Goal: Ask a question

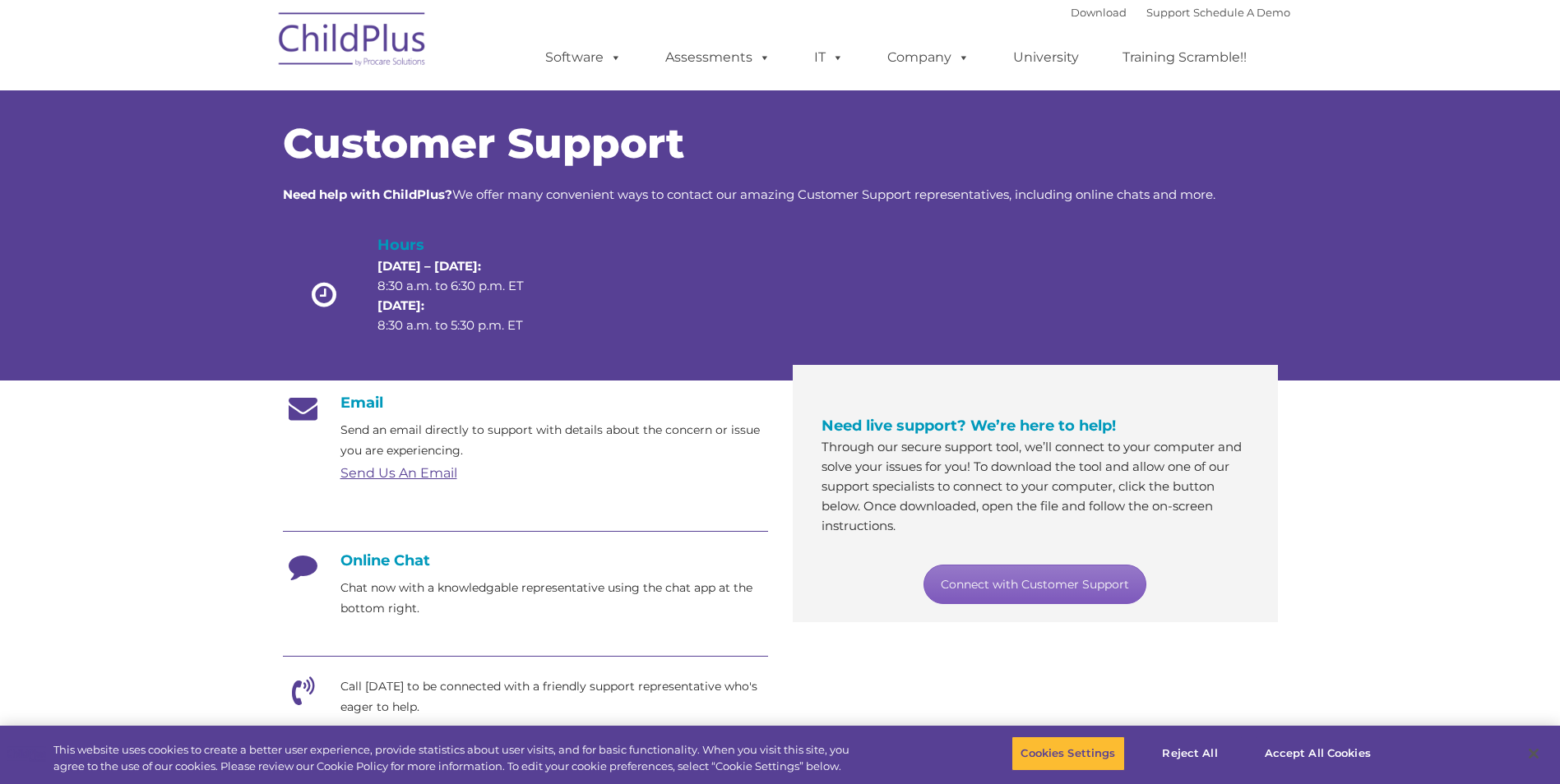
click at [1068, 582] on link "Connect with Customer Support" at bounding box center [1035, 584] width 222 height 39
click at [1050, 591] on link "Connect with Customer Support" at bounding box center [1035, 584] width 222 height 39
click at [1332, 748] on button "Accept All Cookies" at bounding box center [1317, 753] width 124 height 35
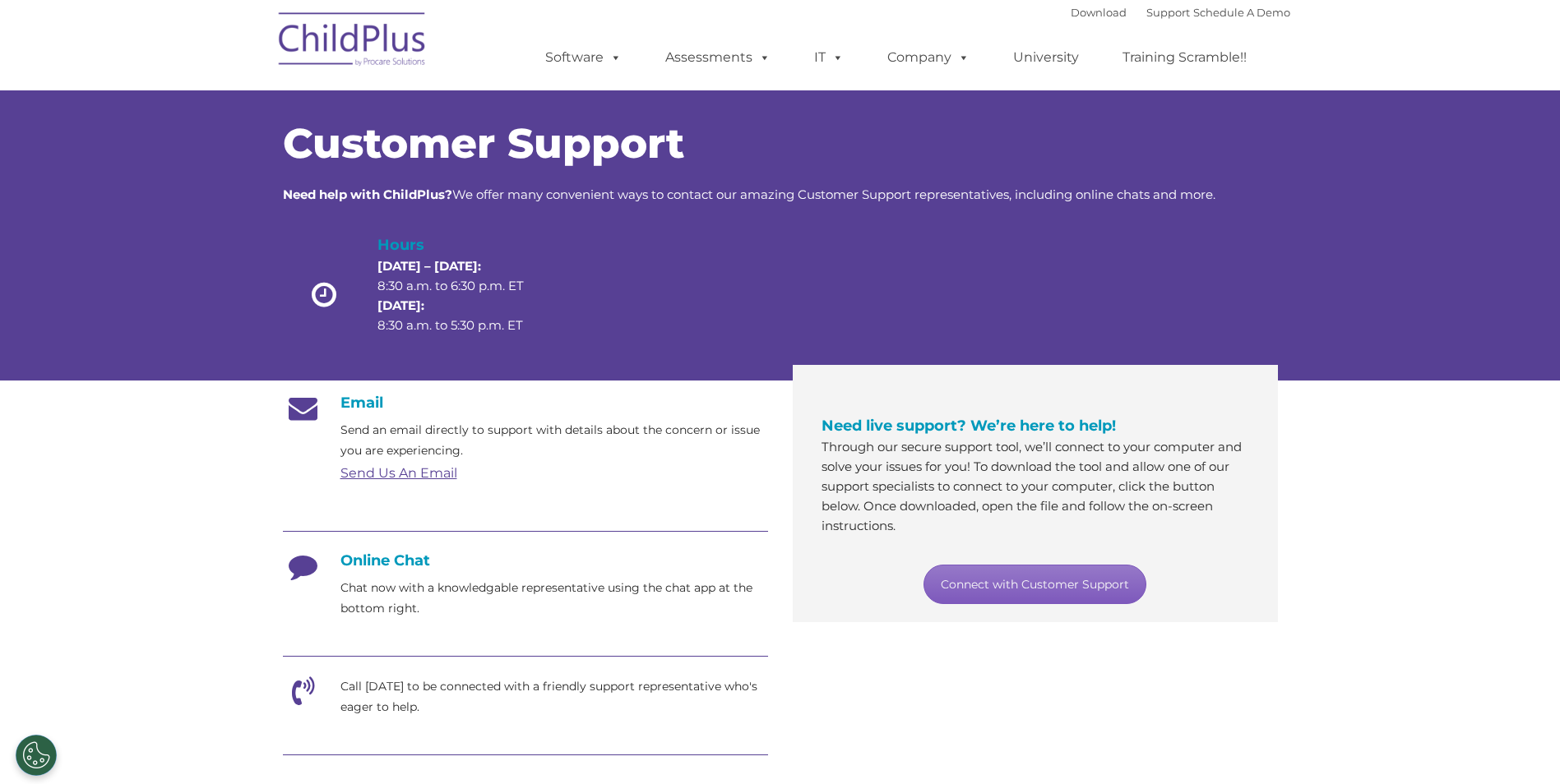
click at [1034, 582] on link "Connect with Customer Support" at bounding box center [1035, 584] width 222 height 39
click at [1052, 583] on link "Connect with Customer Support" at bounding box center [1035, 584] width 222 height 39
drag, startPoint x: 1102, startPoint y: 393, endPoint x: 1153, endPoint y: 382, distance: 52.2
click at [1104, 393] on div "Need live support? We’re here to help! Through our secure support tool, we’ll c…" at bounding box center [1036, 500] width 452 height 245
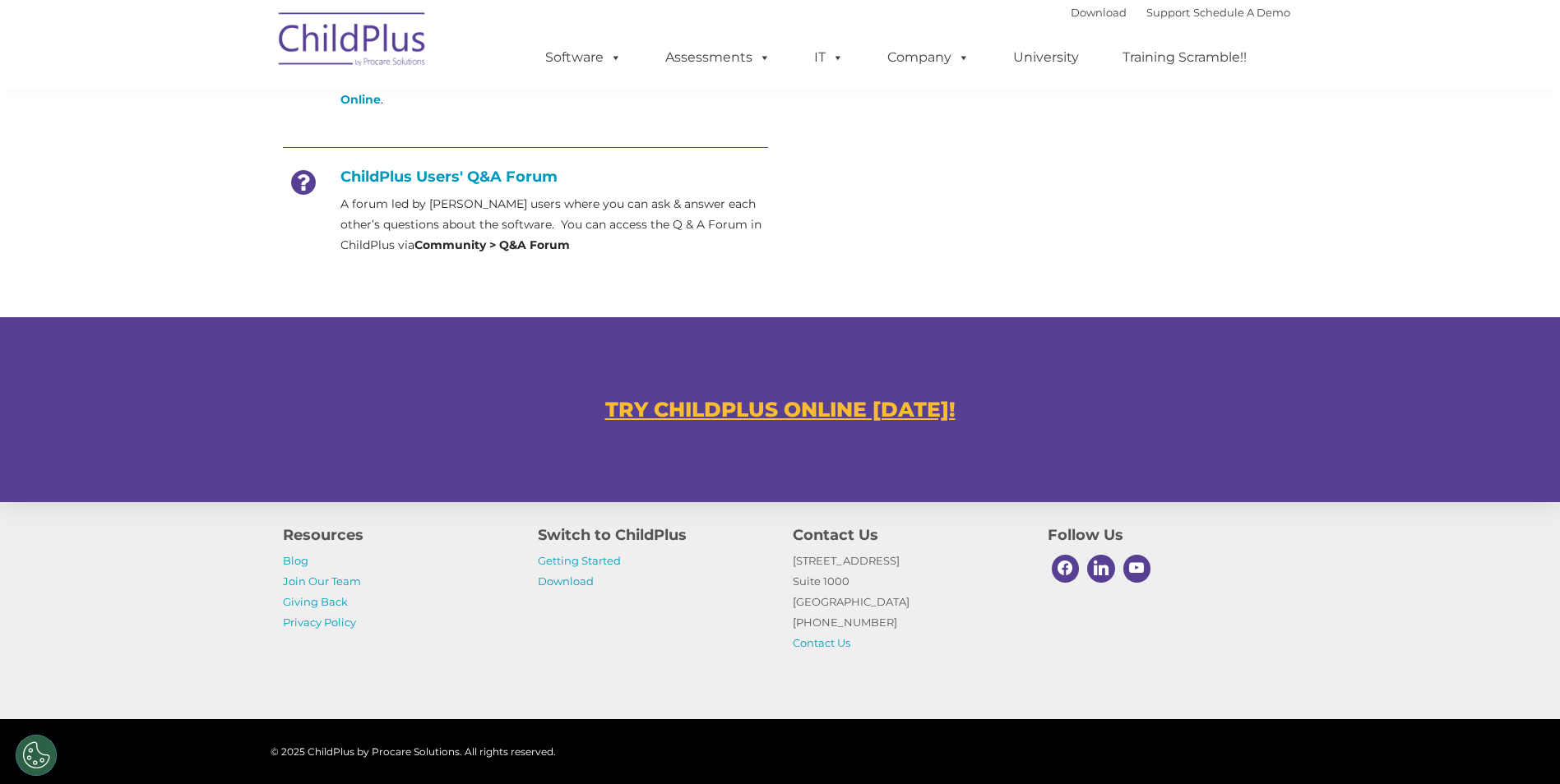
scroll to position [834, 0]
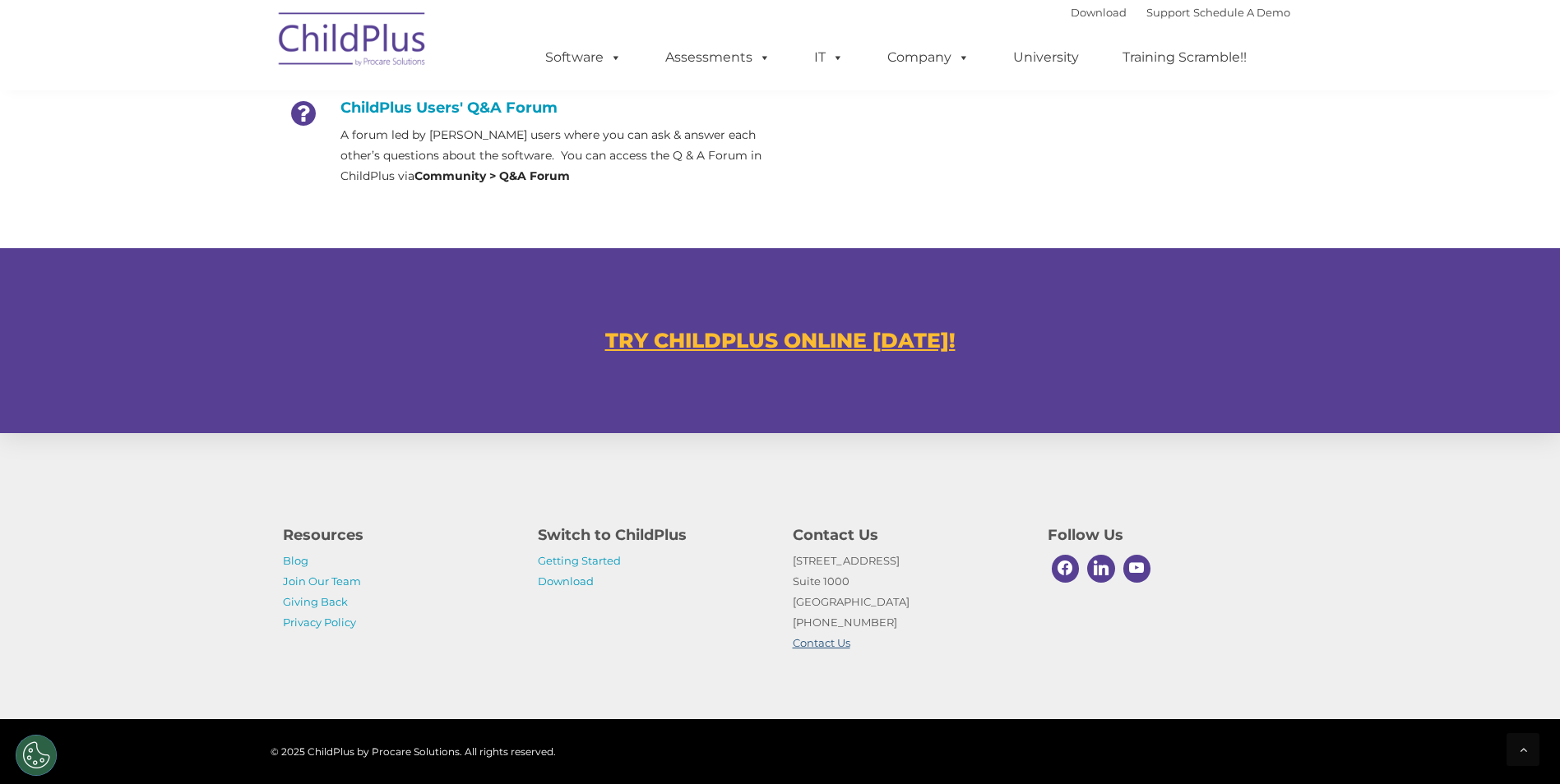
click at [833, 643] on link "Contact Us" at bounding box center [822, 643] width 58 height 13
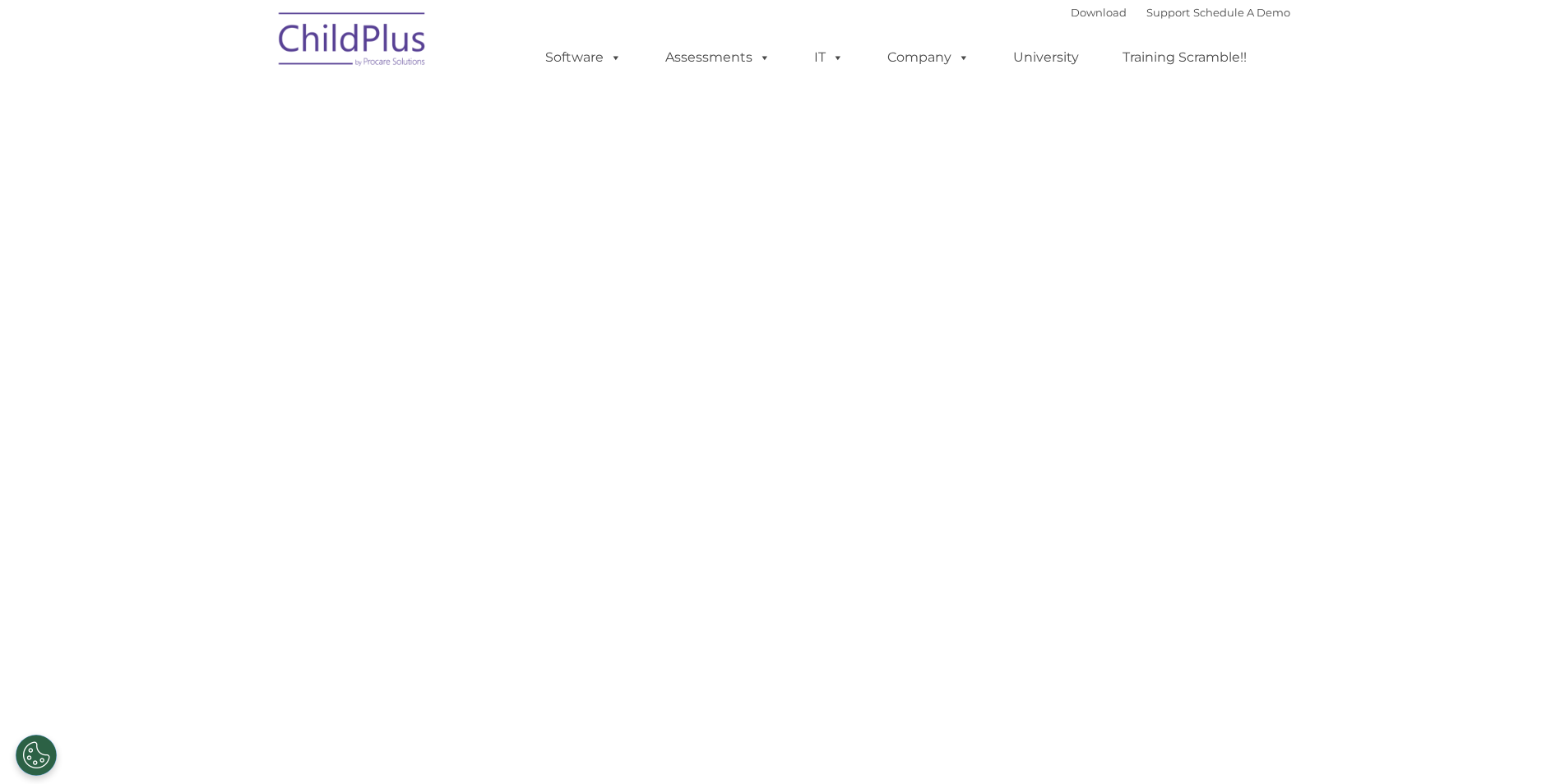
select select "MEDIUM"
